Goal: Task Accomplishment & Management: Manage account settings

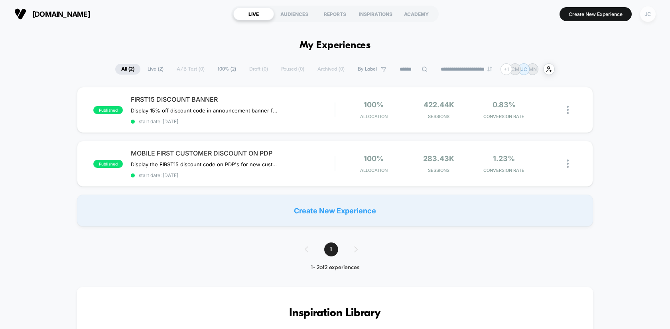
click at [646, 14] on div "JC" at bounding box center [648, 14] width 16 height 16
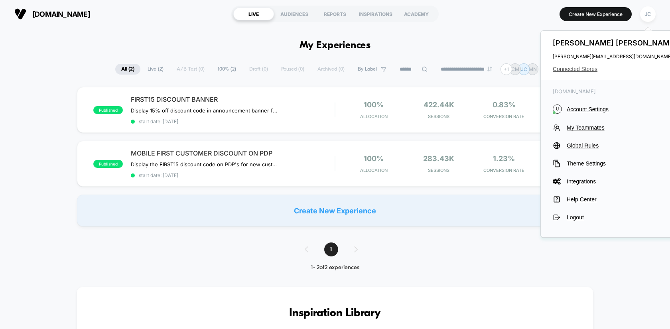
click at [583, 71] on span "Connected Stores" at bounding box center [616, 69] width 126 height 6
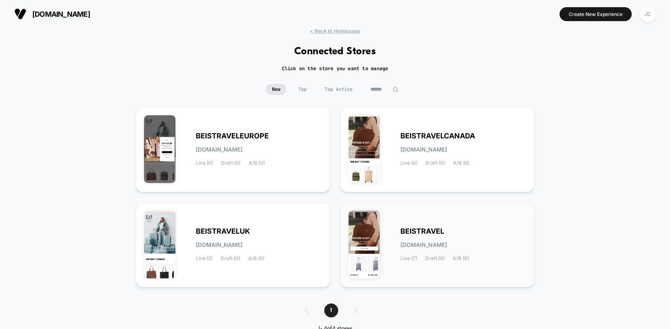
click at [426, 269] on div "BEISTRAVEL [DOMAIN_NAME] Live (7) Draft (0) A/B (6)" at bounding box center [438, 245] width 178 height 69
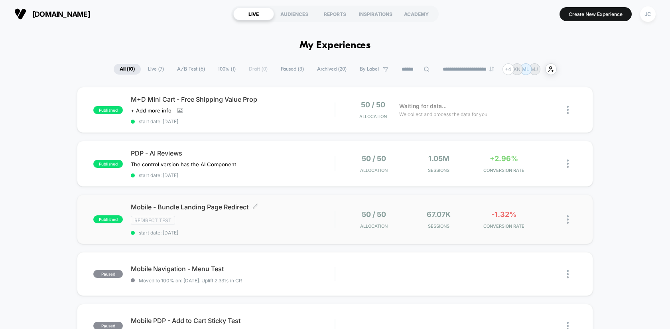
click at [295, 225] on div "Mobile - Bundle Landing Page Redirect Click to edit experience details Click to…" at bounding box center [233, 219] width 204 height 33
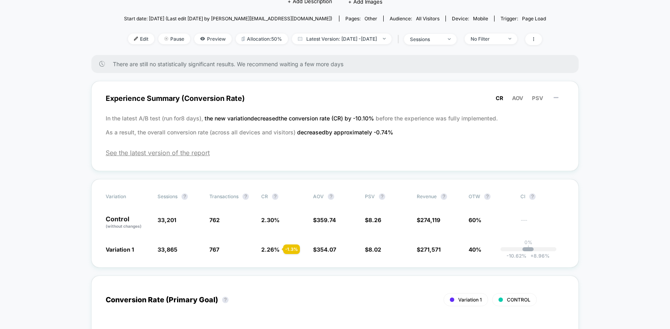
scroll to position [95, 0]
click at [554, 98] on icon at bounding box center [556, 97] width 8 height 8
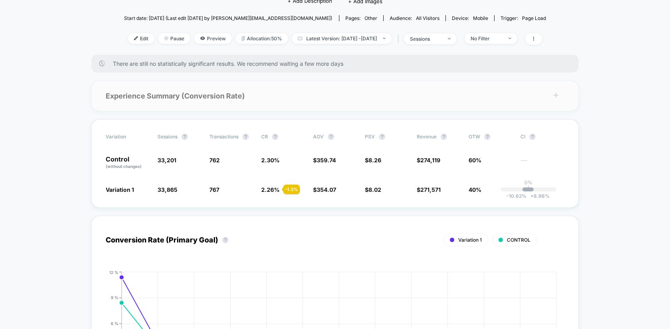
click at [554, 98] on icon at bounding box center [556, 95] width 8 height 8
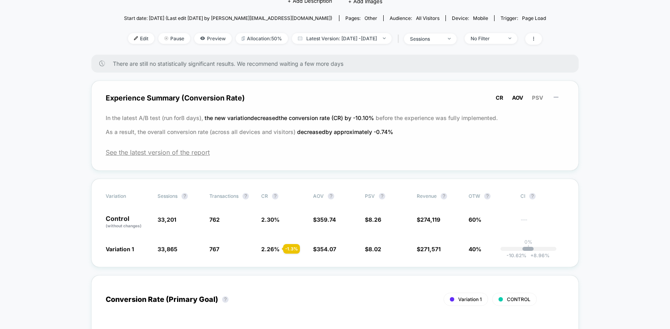
click at [521, 98] on span "AOV" at bounding box center [517, 98] width 11 height 6
click at [532, 98] on button "PSV" at bounding box center [538, 97] width 16 height 7
click at [520, 96] on span "AOV" at bounding box center [517, 98] width 11 height 6
click at [498, 98] on span "CR" at bounding box center [500, 98] width 8 height 6
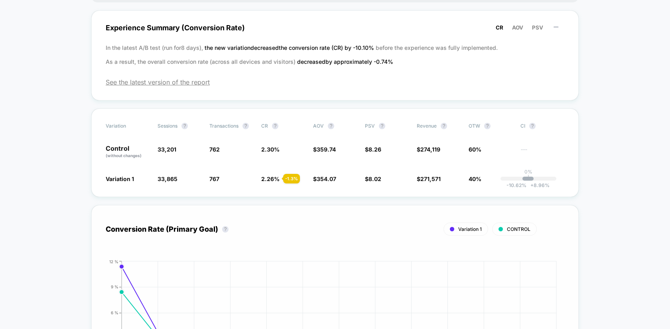
scroll to position [0, 0]
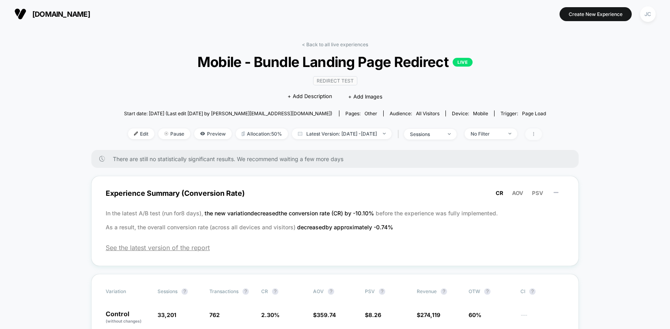
click at [542, 133] on span at bounding box center [533, 134] width 17 height 12
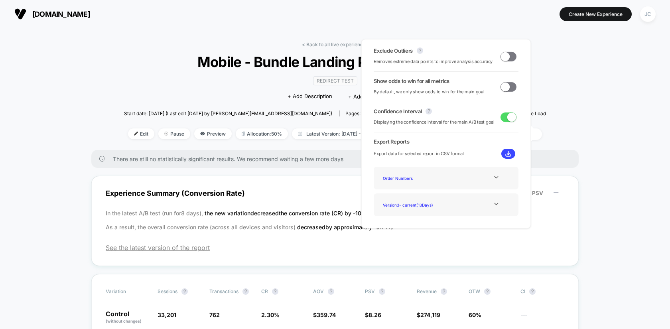
click at [508, 60] on span at bounding box center [509, 57] width 16 height 10
click at [546, 91] on div "< Back to all live experiences Mobile - Bundle Landing Page Redirect LIVE Redir…" at bounding box center [335, 95] width 422 height 108
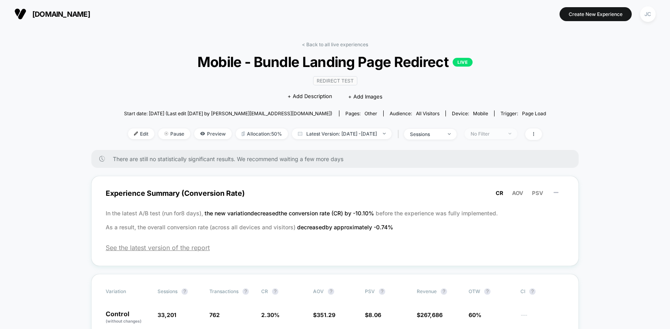
click at [497, 134] on div "No Filter" at bounding box center [487, 134] width 32 height 6
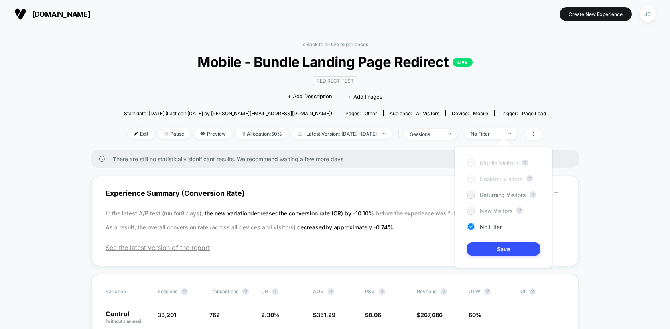
click at [472, 208] on div at bounding box center [471, 210] width 6 height 6
click at [483, 248] on button "Save" at bounding box center [503, 248] width 73 height 13
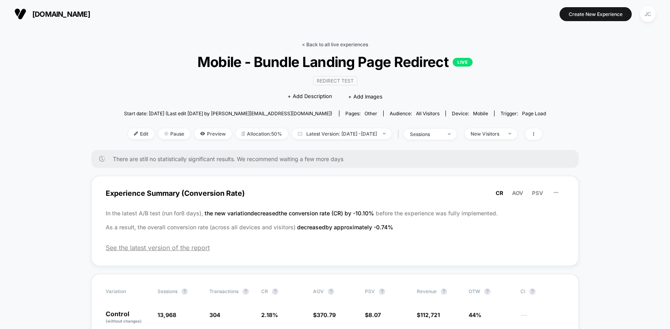
click at [335, 43] on link "< Back to all live experiences" at bounding box center [335, 44] width 66 height 6
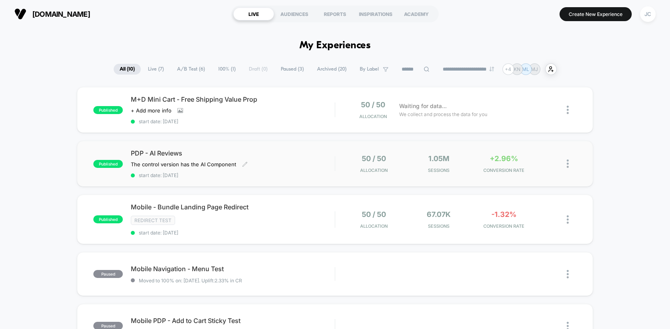
click at [316, 158] on div "PDP - AI Reviews The control version has the AI Component Click to edit experie…" at bounding box center [233, 163] width 204 height 29
